Goal: Task Accomplishment & Management: Use online tool/utility

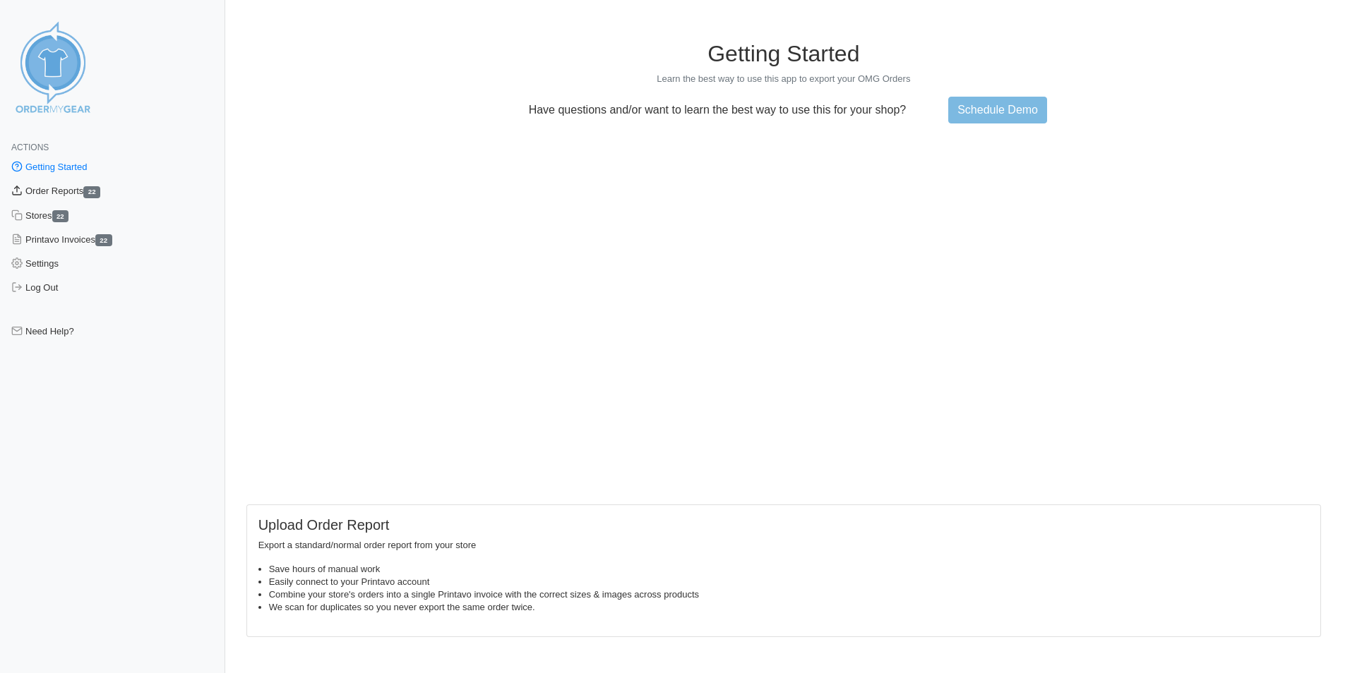
click at [63, 190] on link "Order Reports 22" at bounding box center [112, 191] width 225 height 24
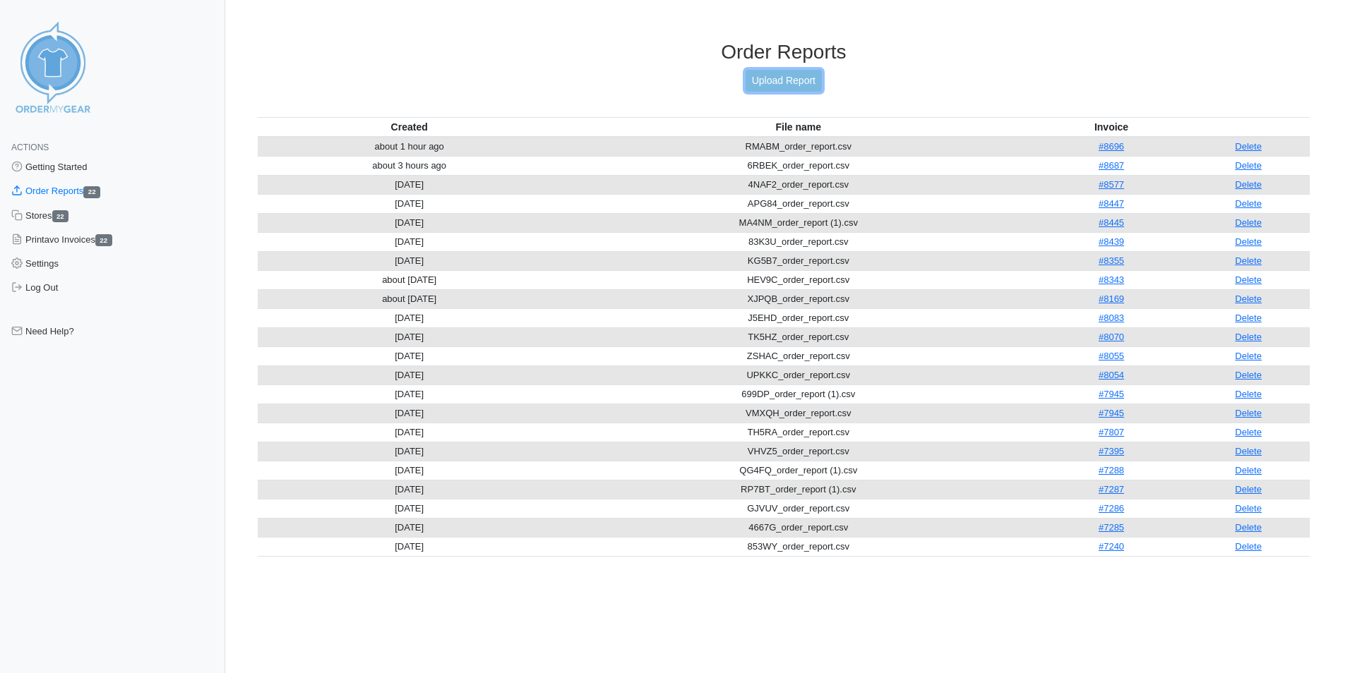
click at [804, 90] on link "Upload Report" at bounding box center [783, 81] width 76 height 22
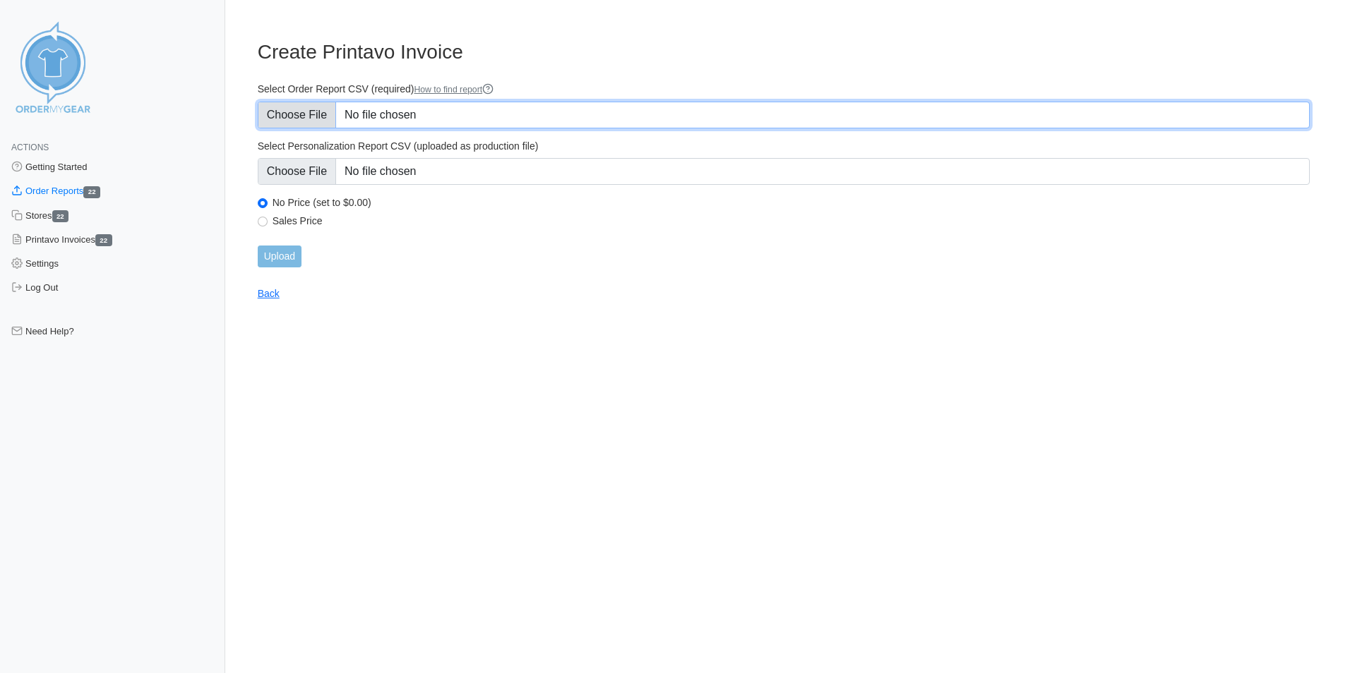
click at [392, 121] on input "Select Order Report CSV (required) How to find report" at bounding box center [784, 115] width 1052 height 27
type input "C:\fakepath\QH9YP_order_report.csv"
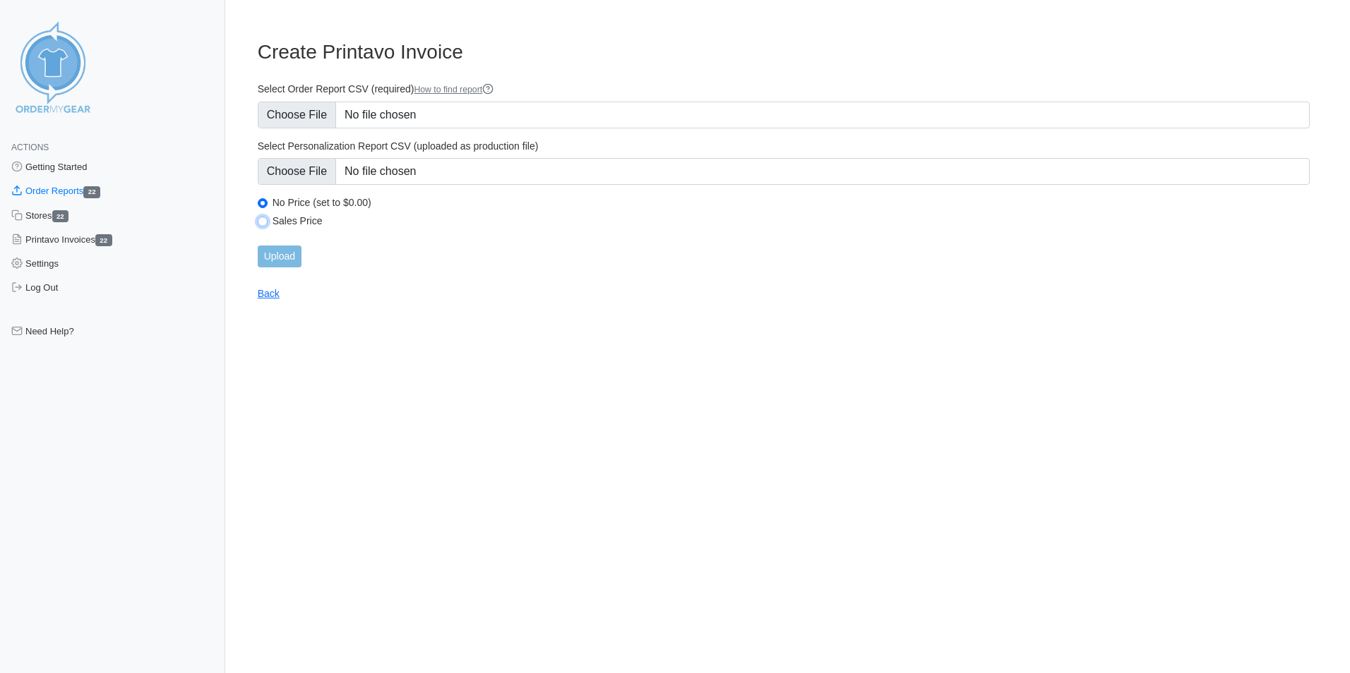
click at [260, 223] on input "Sales Price" at bounding box center [263, 222] width 10 height 10
radio input "true"
click at [281, 251] on input "Upload" at bounding box center [280, 257] width 44 height 22
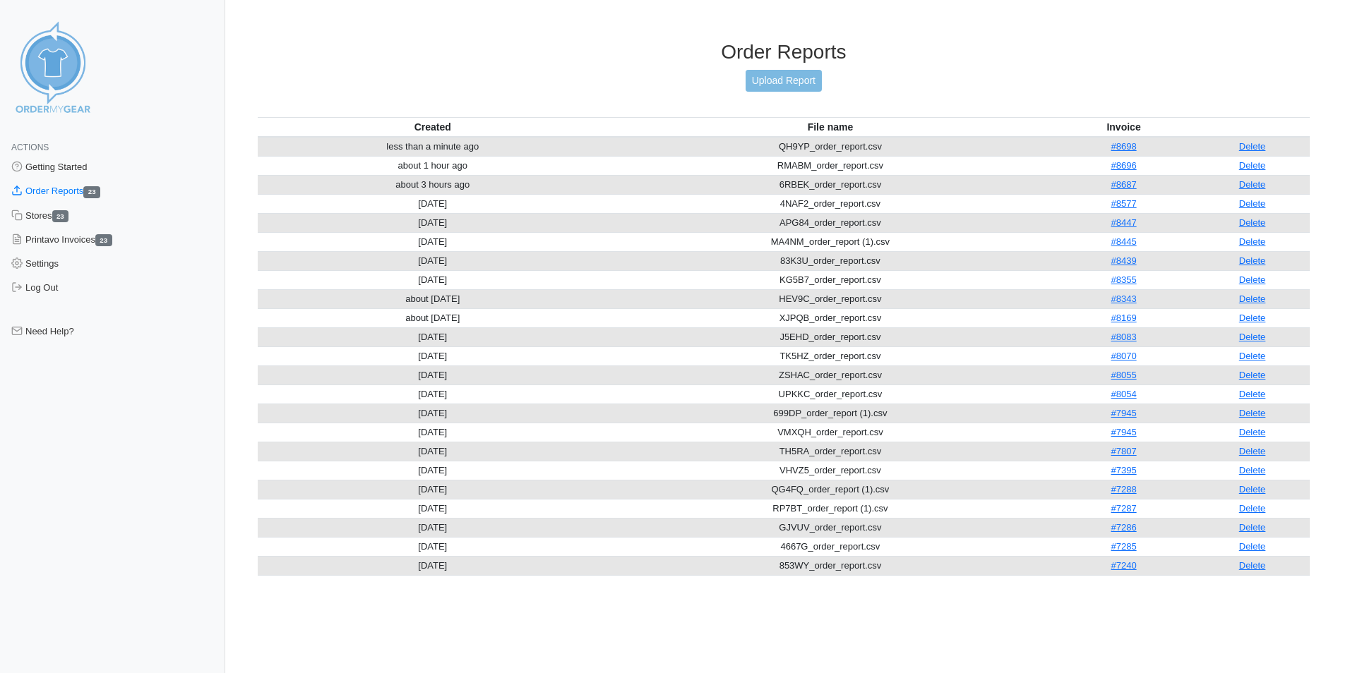
click at [776, 92] on div "Order Reports Upload Report" at bounding box center [784, 78] width 1052 height 77
click at [784, 80] on link "Upload Report" at bounding box center [783, 81] width 76 height 22
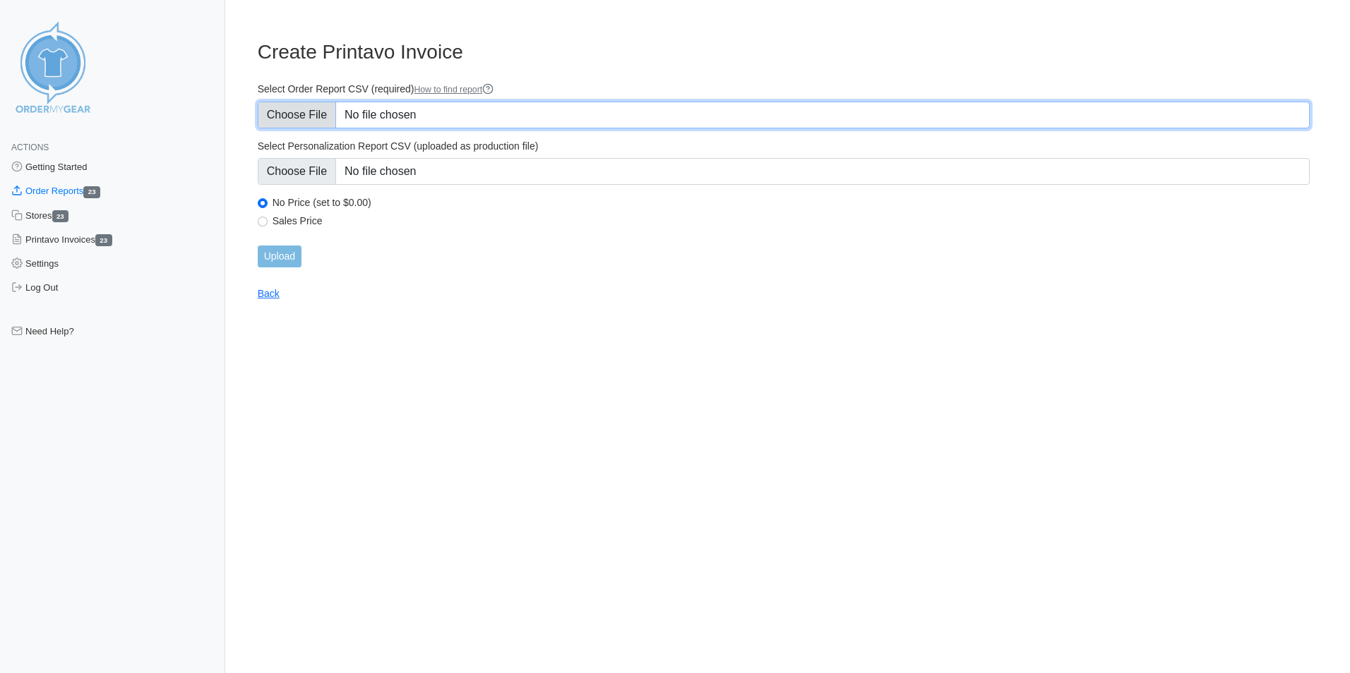
click at [391, 109] on input "Select Order Report CSV (required) How to find report" at bounding box center [784, 115] width 1052 height 27
type input "C:\fakepath\NVRQW_order_report.csv"
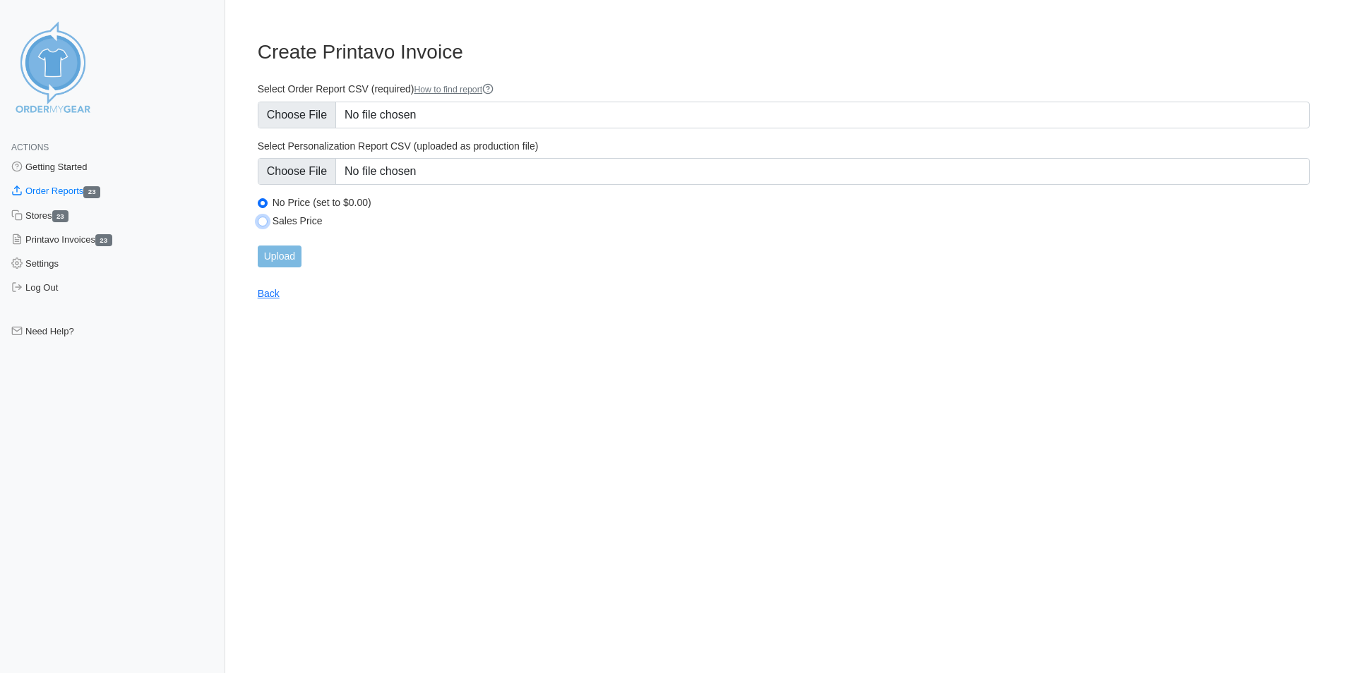
click at [260, 220] on input "Sales Price" at bounding box center [263, 222] width 10 height 10
radio input "true"
click at [289, 251] on input "Upload" at bounding box center [280, 257] width 44 height 22
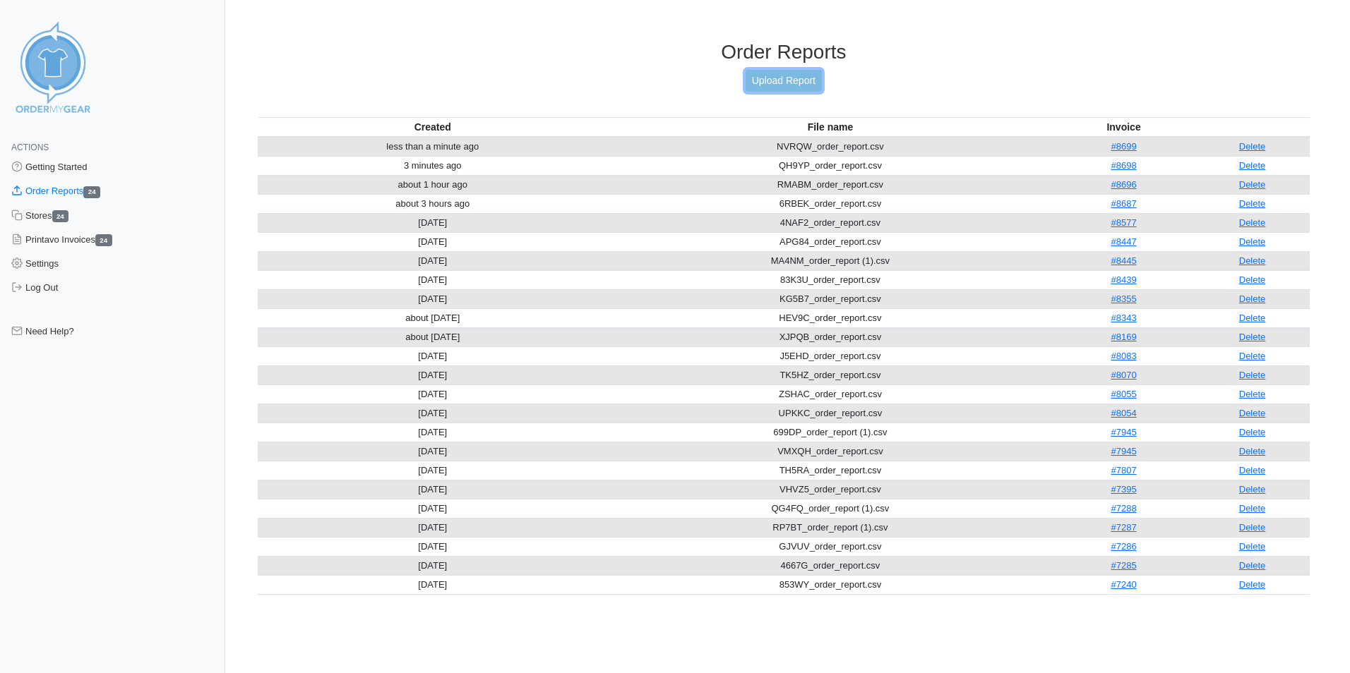
click at [751, 74] on link "Upload Report" at bounding box center [783, 81] width 76 height 22
